Goal: Navigation & Orientation: Find specific page/section

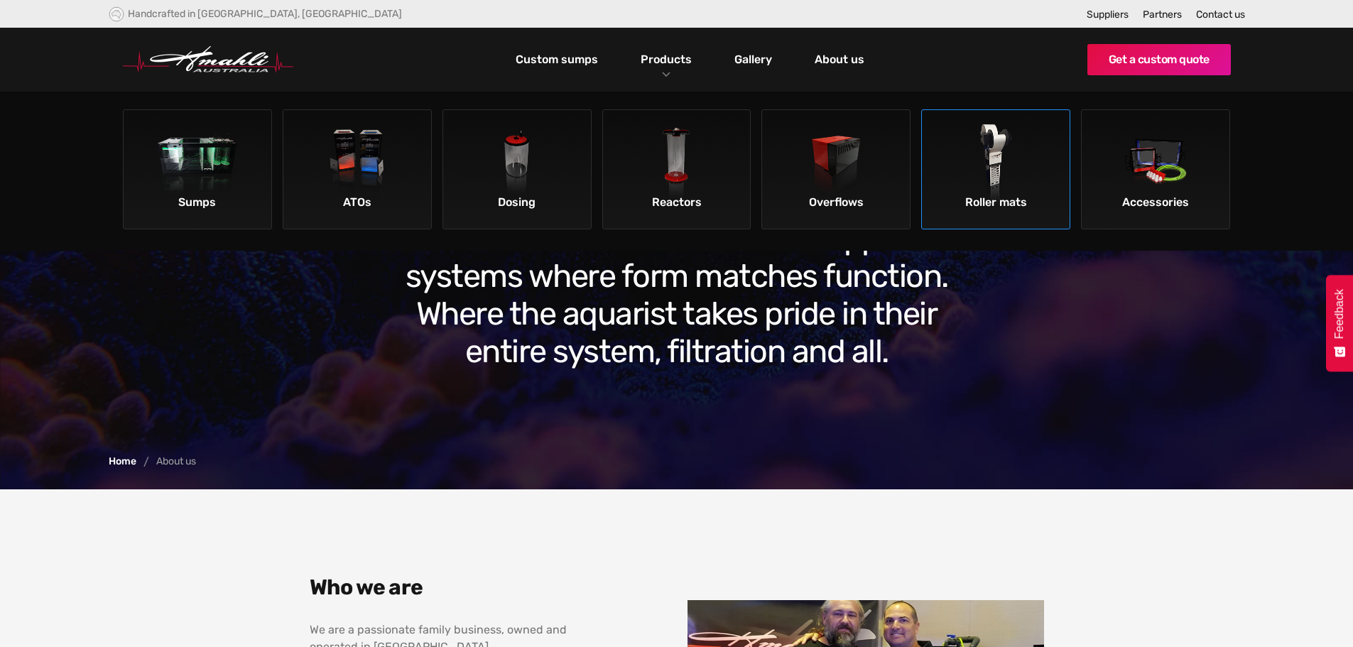
click at [981, 162] on img at bounding box center [996, 164] width 80 height 80
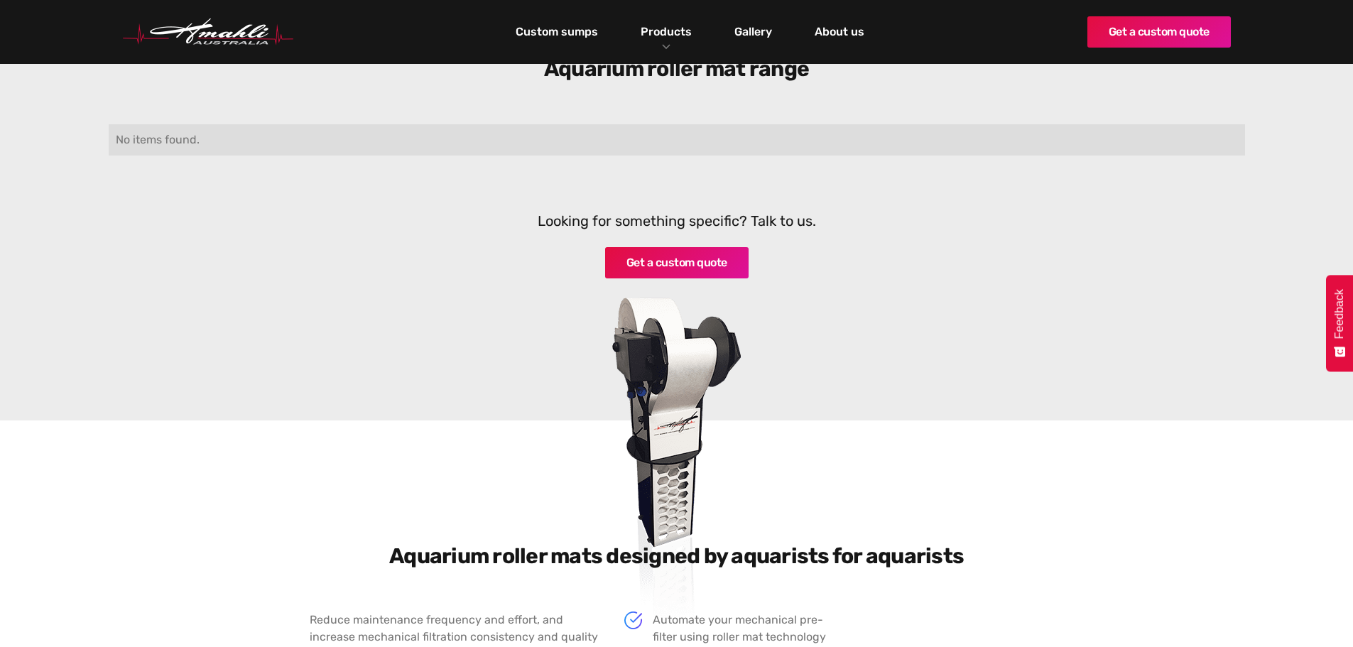
scroll to position [284, 0]
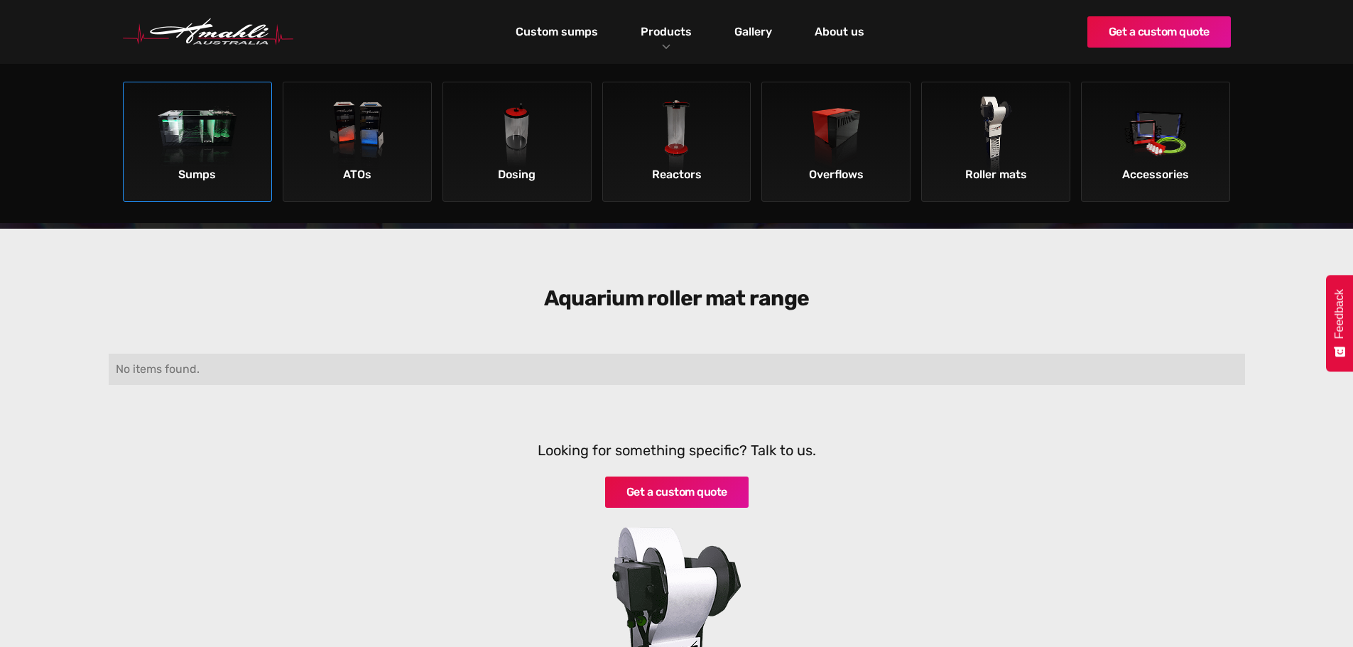
click at [200, 128] on img at bounding box center [198, 137] width 80 height 80
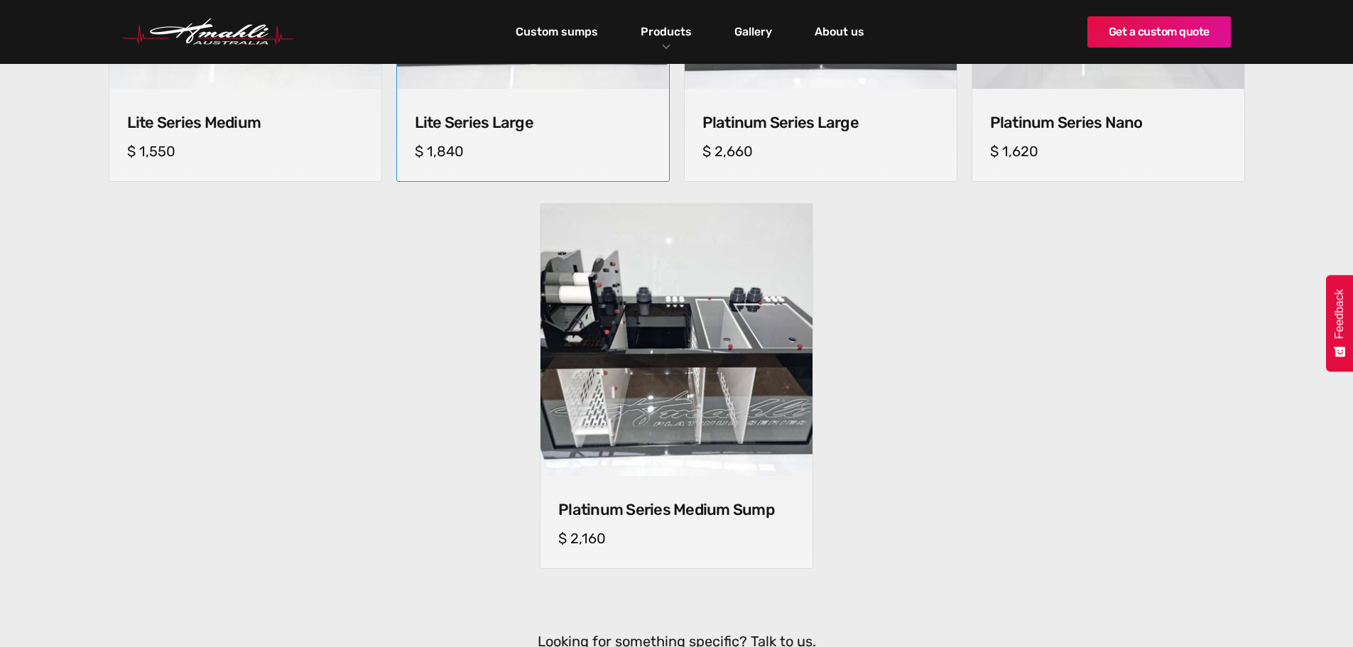
scroll to position [1065, 0]
